Goal: Task Accomplishment & Management: Use online tool/utility

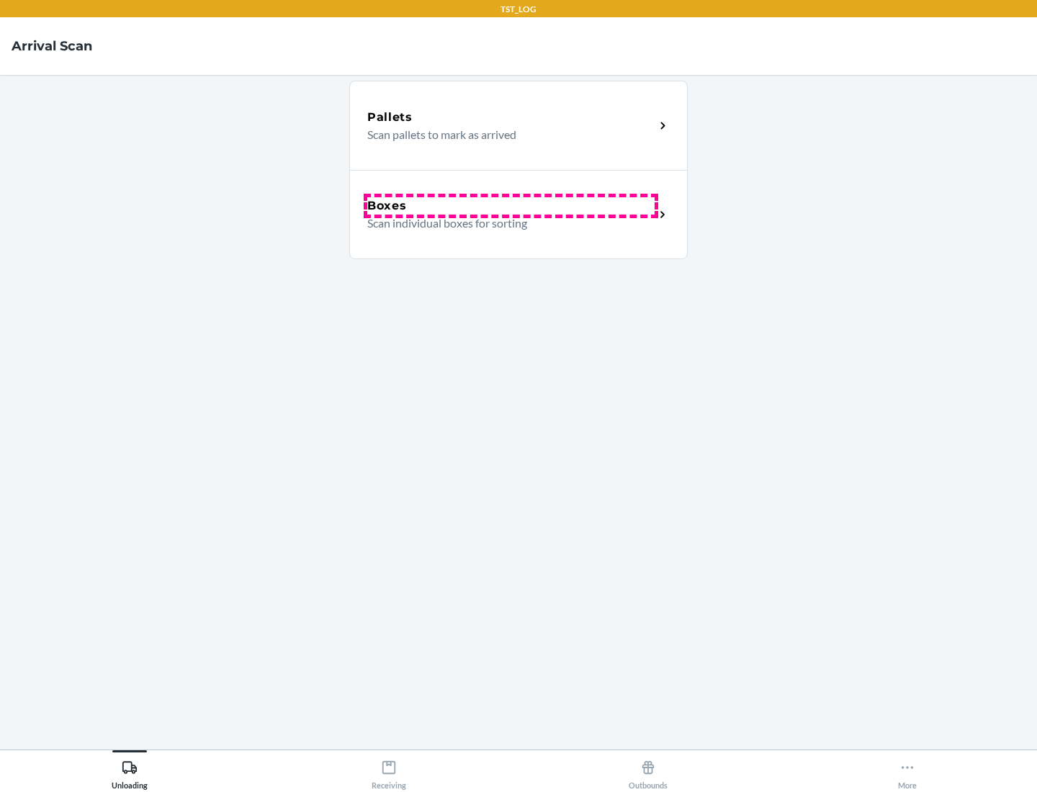
click at [511, 206] on div "Boxes" at bounding box center [510, 205] width 287 height 17
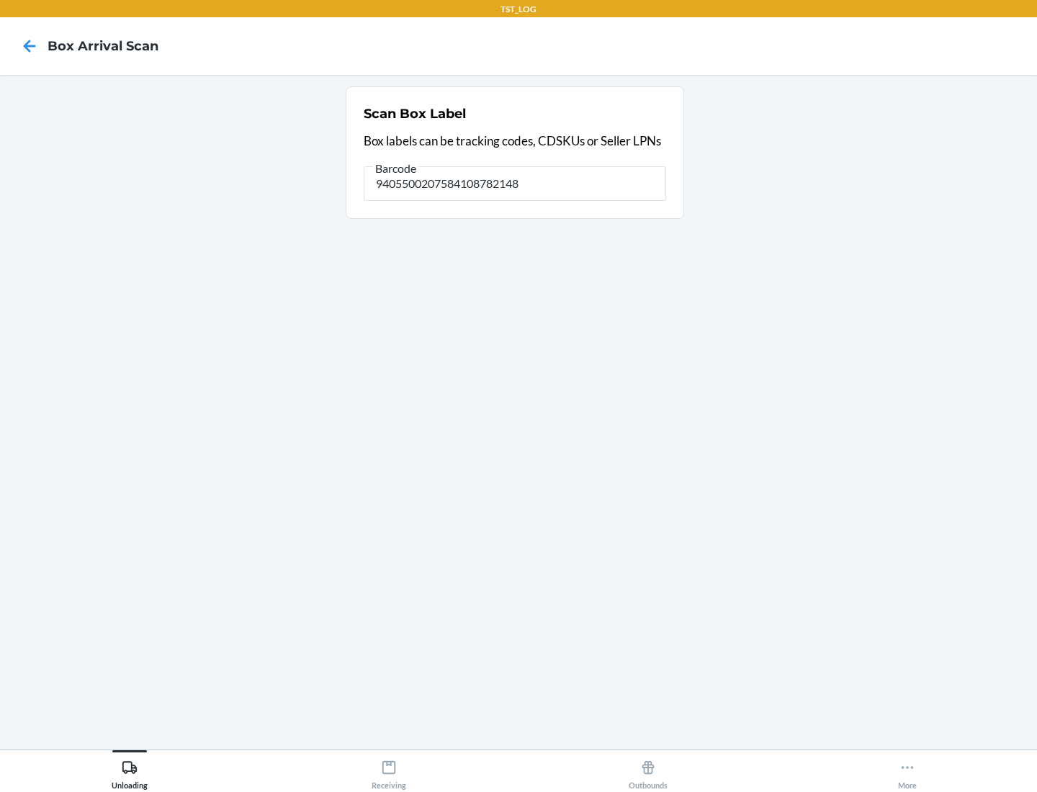
type input "9405500207584108782148"
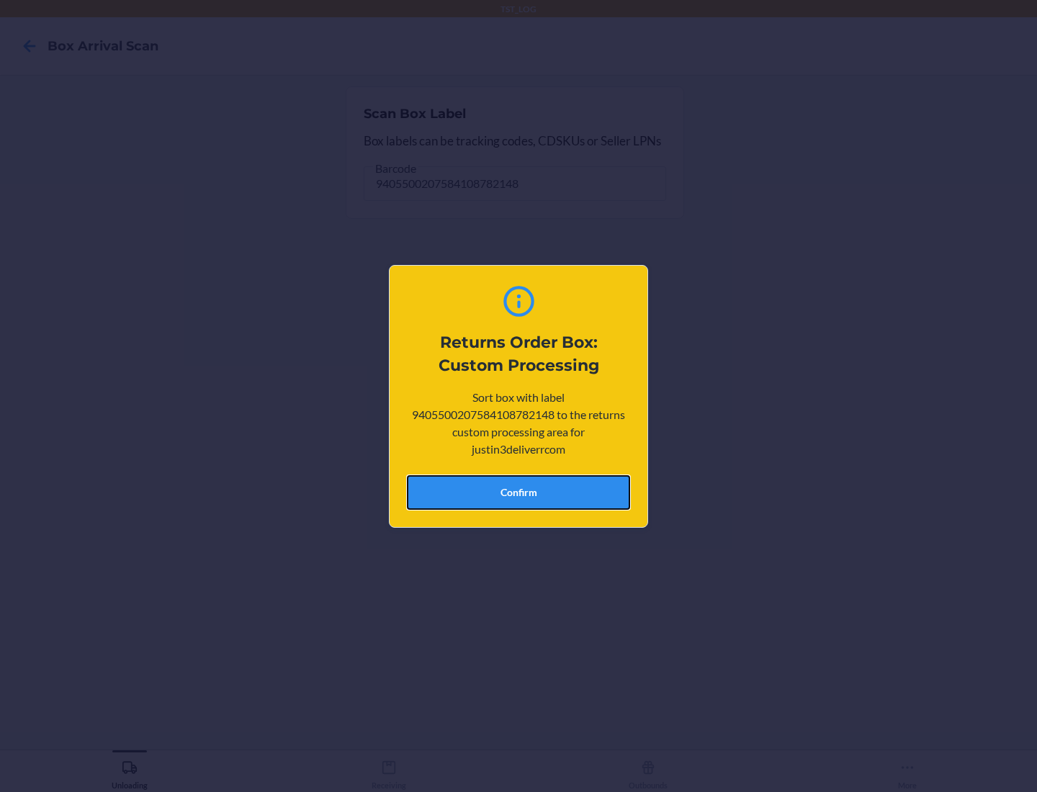
click at [519, 492] on button "Confirm" at bounding box center [518, 492] width 223 height 35
